Goal: Task Accomplishment & Management: Manage account settings

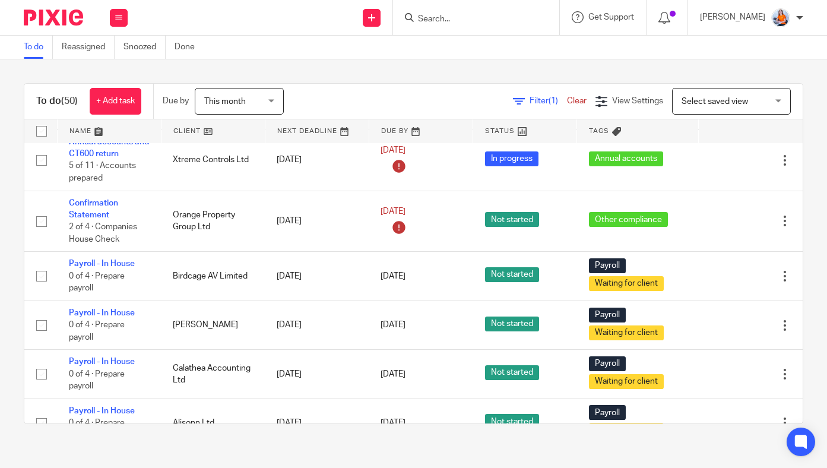
scroll to position [126, 0]
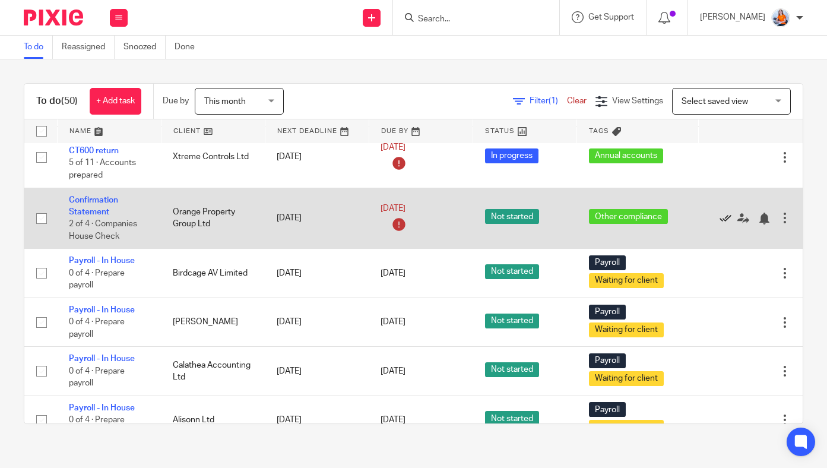
click at [724, 222] on icon at bounding box center [725, 218] width 12 height 12
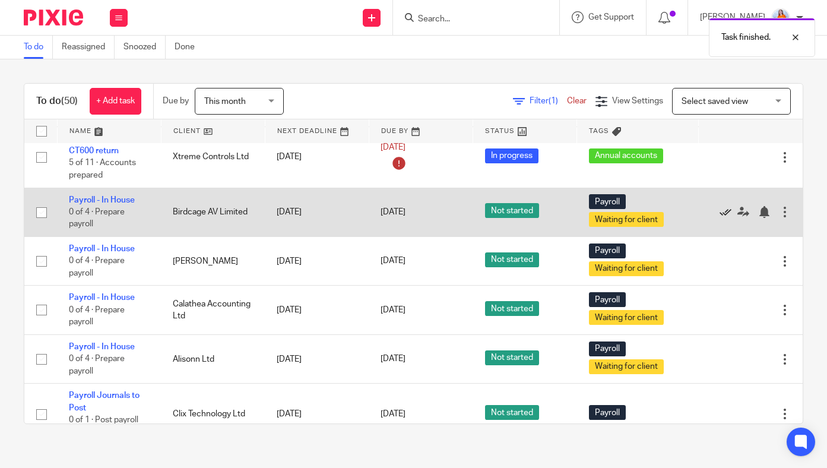
click at [722, 213] on icon at bounding box center [725, 212] width 12 height 12
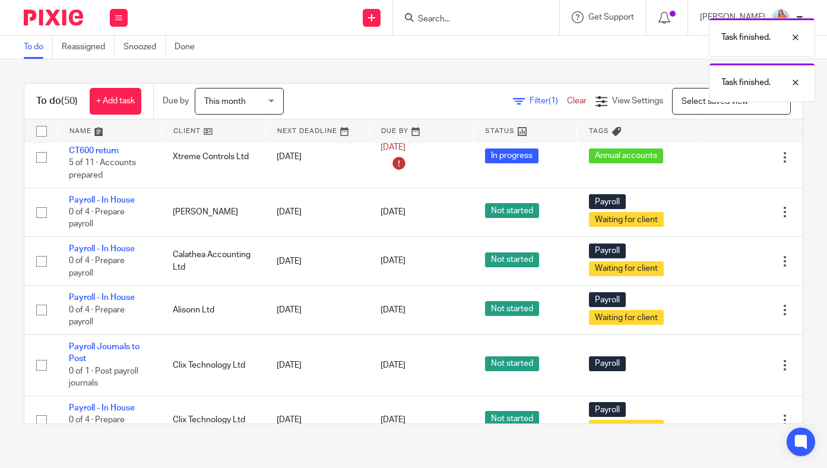
click at [722, 213] on icon at bounding box center [725, 212] width 12 height 12
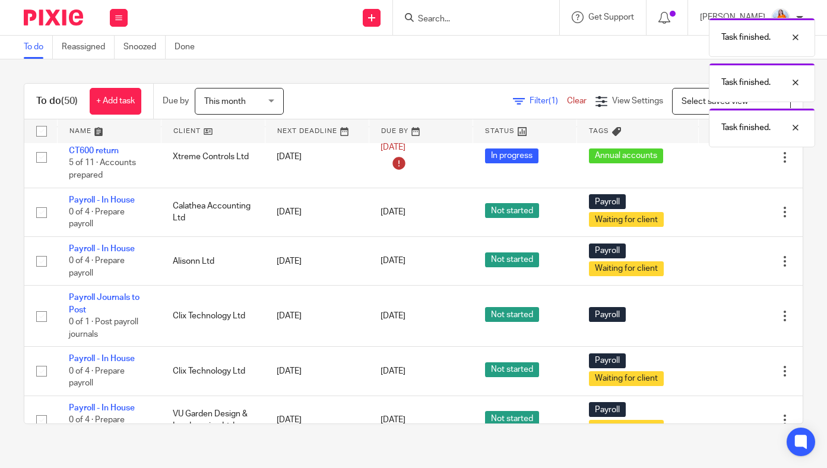
click at [722, 213] on icon at bounding box center [725, 212] width 12 height 12
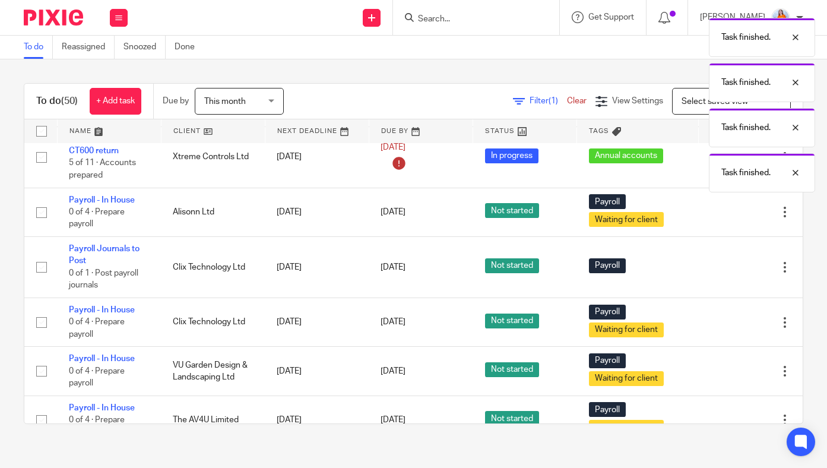
click at [722, 213] on icon at bounding box center [725, 212] width 12 height 12
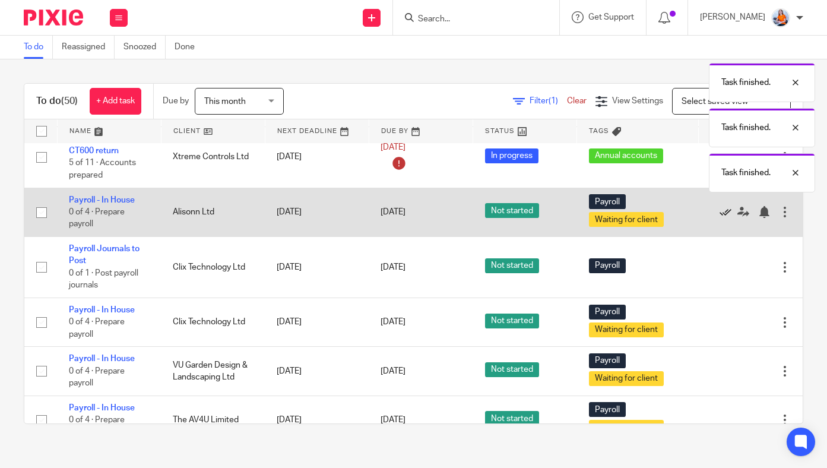
click at [723, 213] on icon at bounding box center [725, 212] width 12 height 12
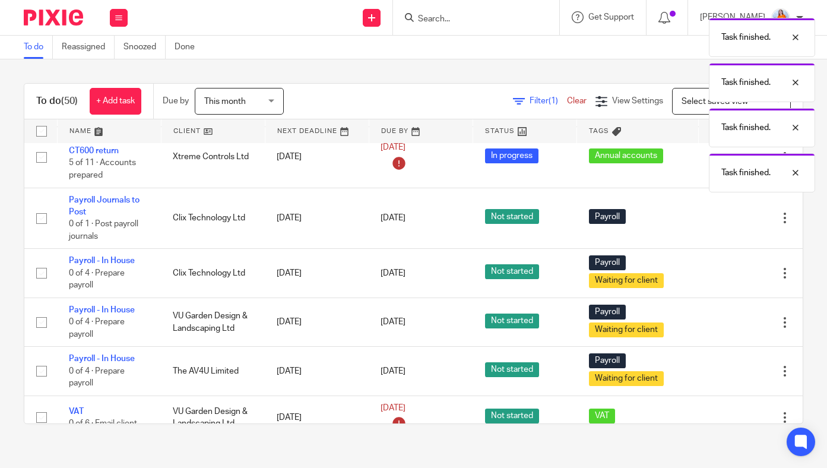
click at [723, 213] on div "Edit task Delete" at bounding box center [750, 218] width 80 height 30
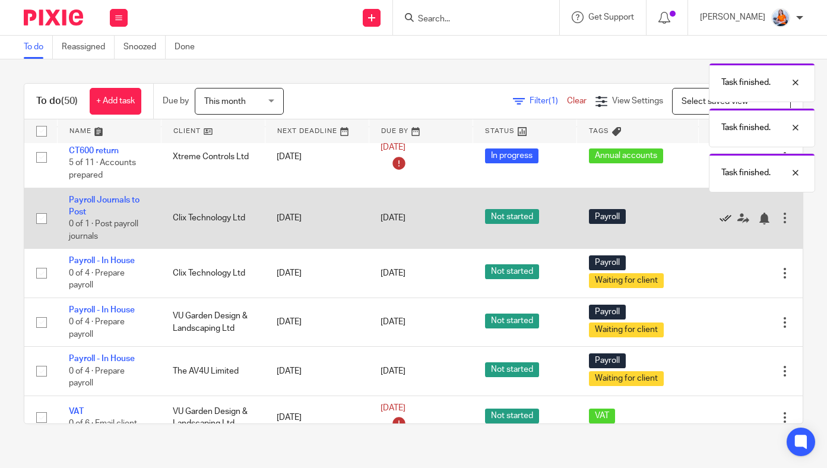
click at [723, 218] on icon at bounding box center [725, 218] width 12 height 12
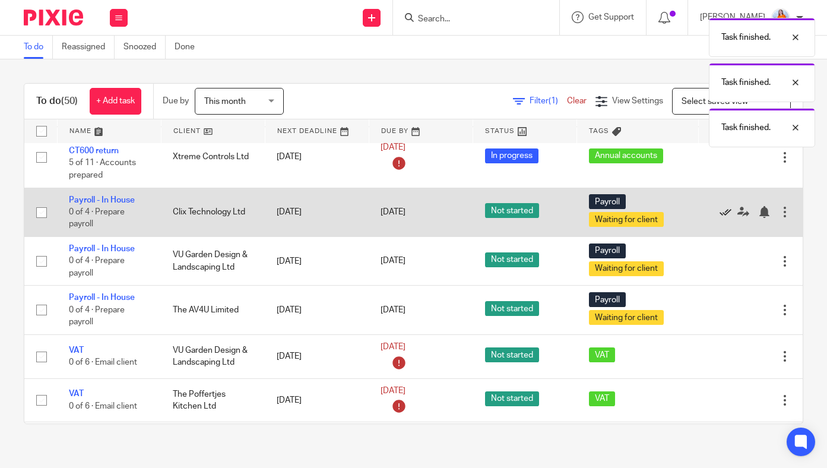
click at [723, 218] on icon at bounding box center [725, 212] width 12 height 12
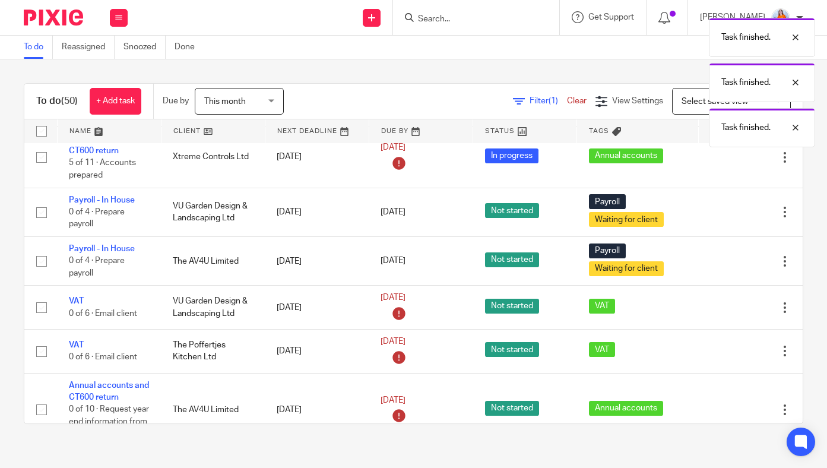
click at [723, 218] on icon at bounding box center [725, 212] width 12 height 12
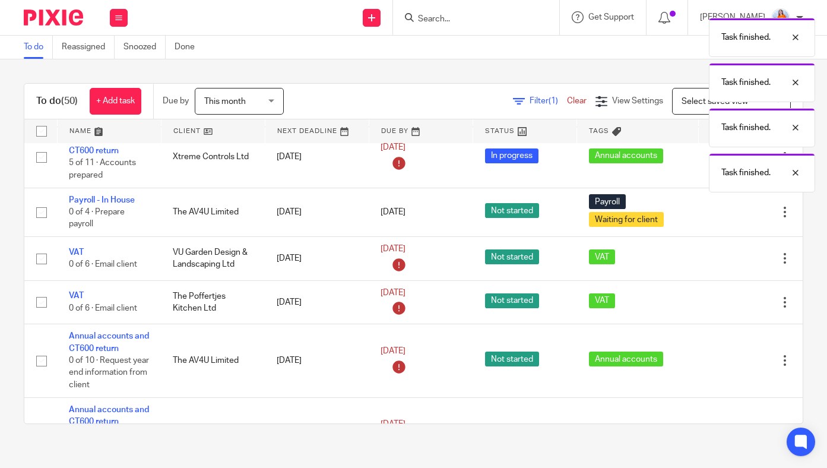
click at [723, 218] on icon at bounding box center [725, 212] width 12 height 12
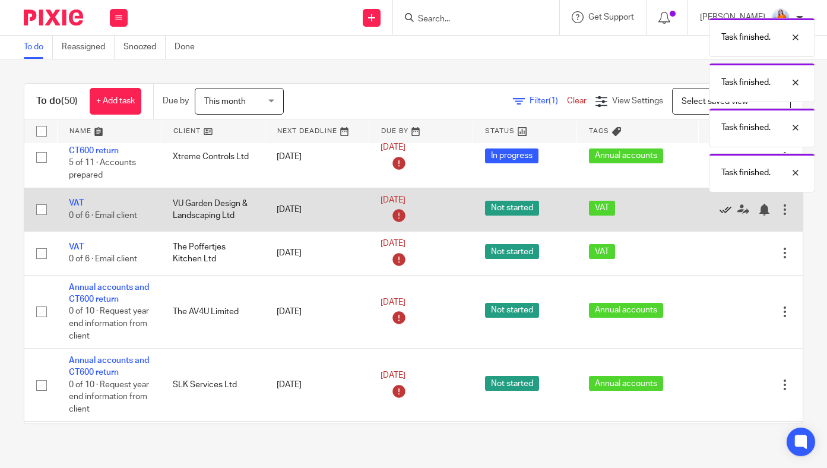
click at [721, 215] on icon at bounding box center [725, 210] width 12 height 12
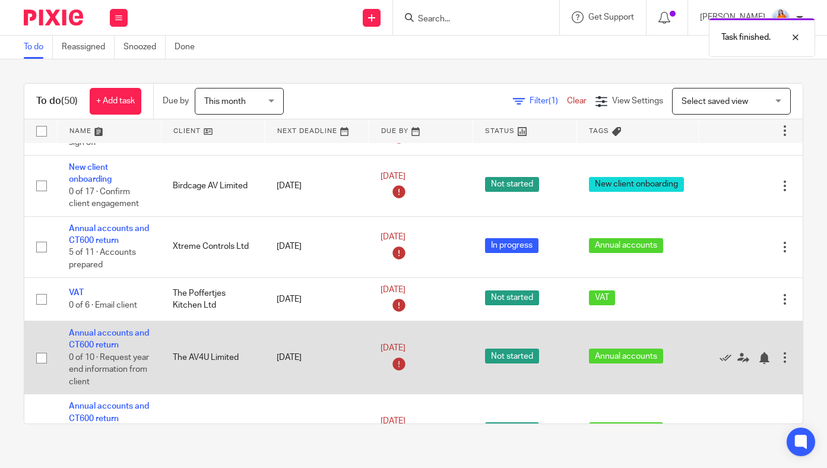
scroll to position [5, 0]
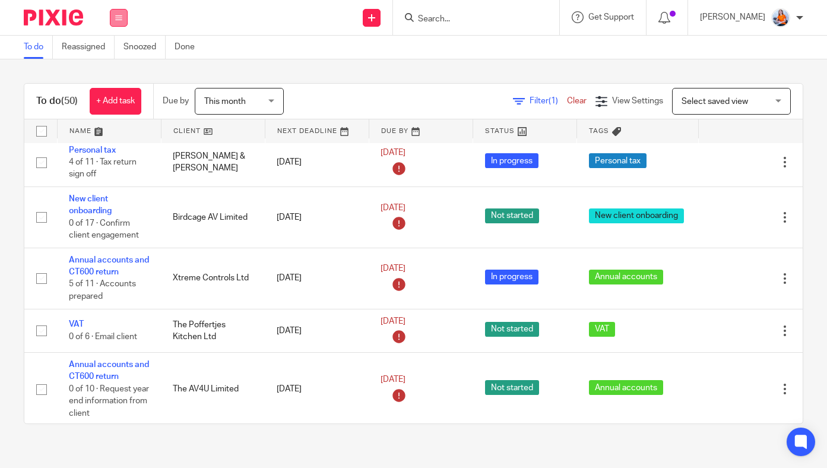
click at [114, 25] on button at bounding box center [119, 18] width 18 height 18
click at [116, 91] on link "Clients" at bounding box center [116, 90] width 26 height 8
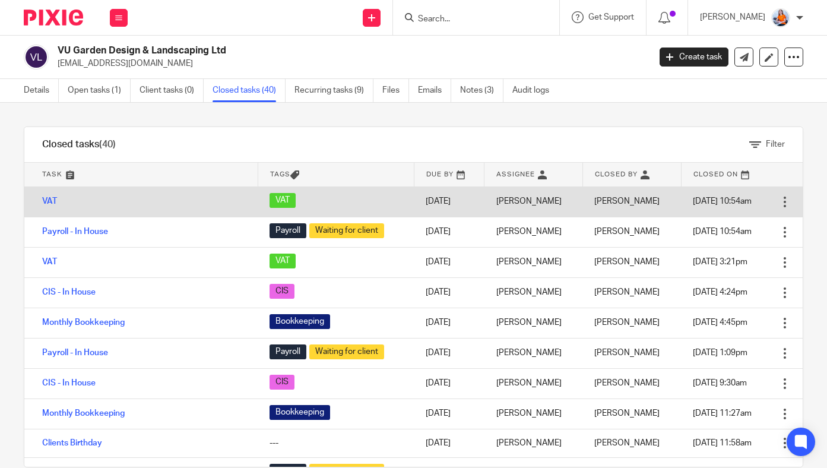
click at [779, 199] on div at bounding box center [785, 202] width 12 height 12
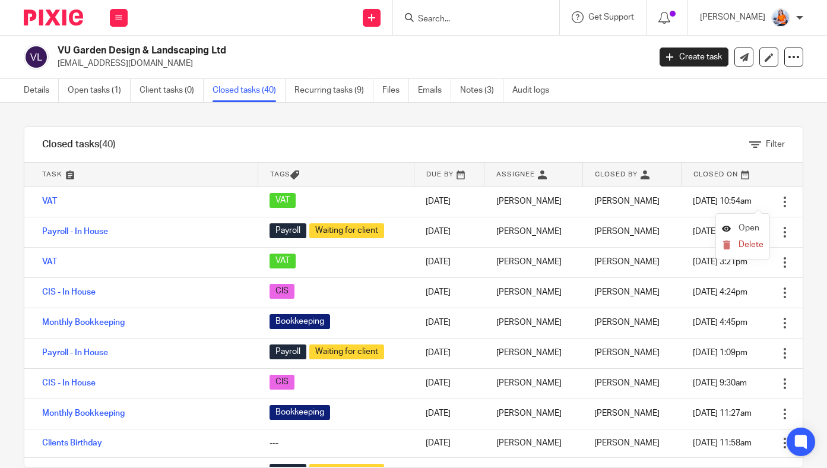
click at [739, 231] on span "Open" at bounding box center [748, 228] width 21 height 8
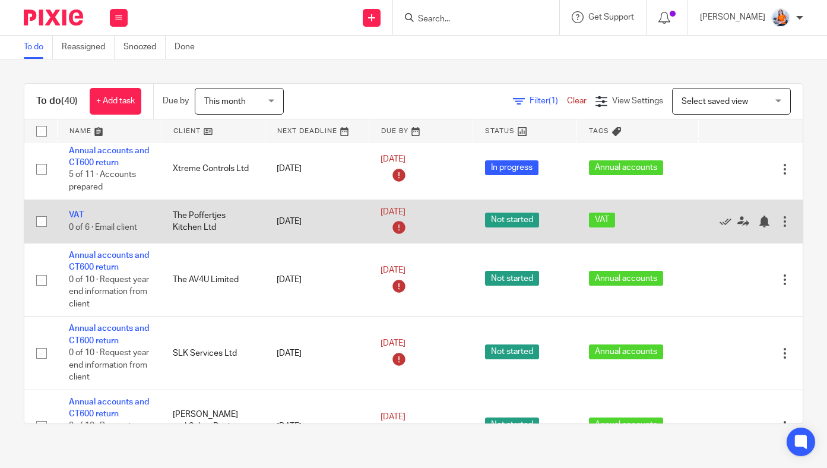
scroll to position [117, 0]
